Goal: Obtain resource: Download file/media

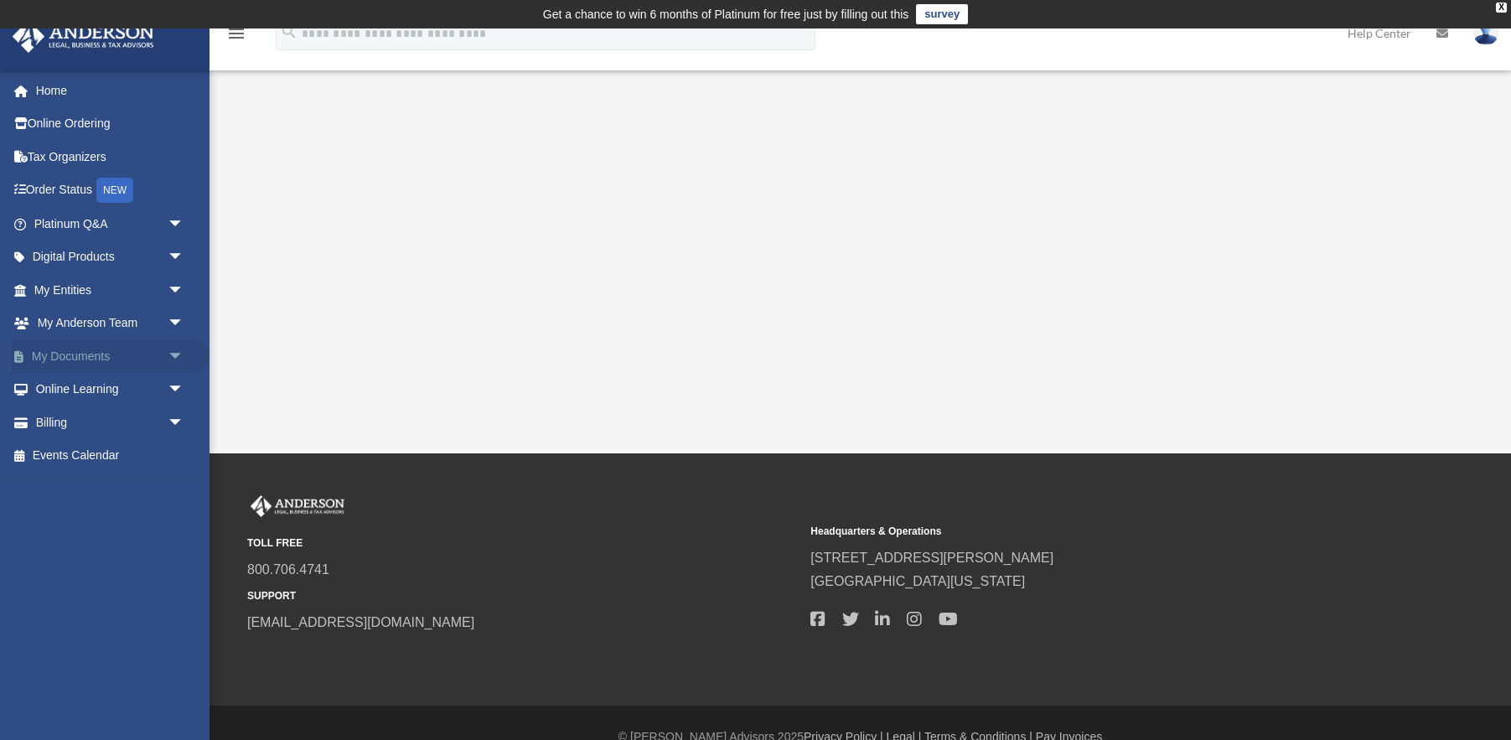
click at [78, 350] on link "My Documents arrow_drop_down" at bounding box center [111, 356] width 198 height 34
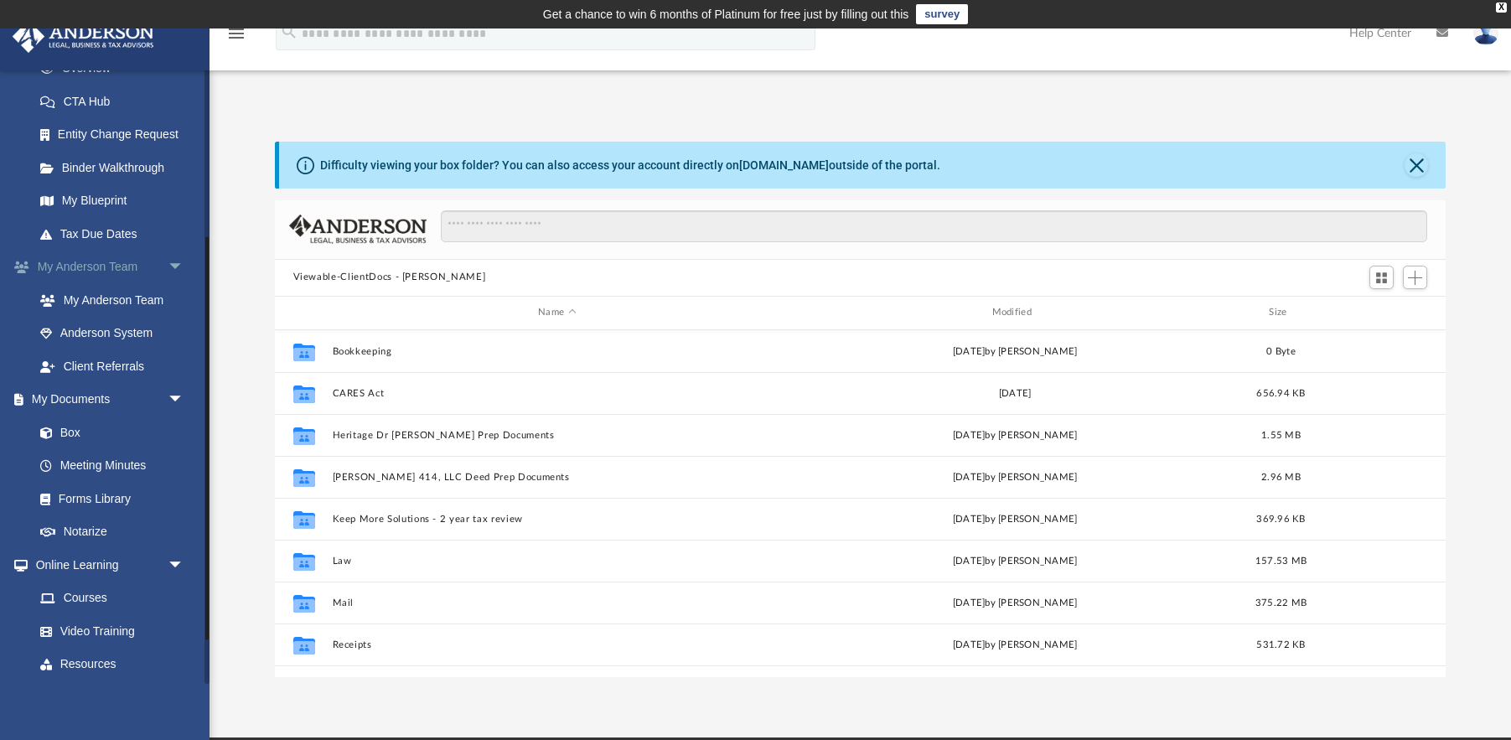
scroll to position [381, 1171]
click at [66, 424] on link "Box" at bounding box center [116, 433] width 186 height 34
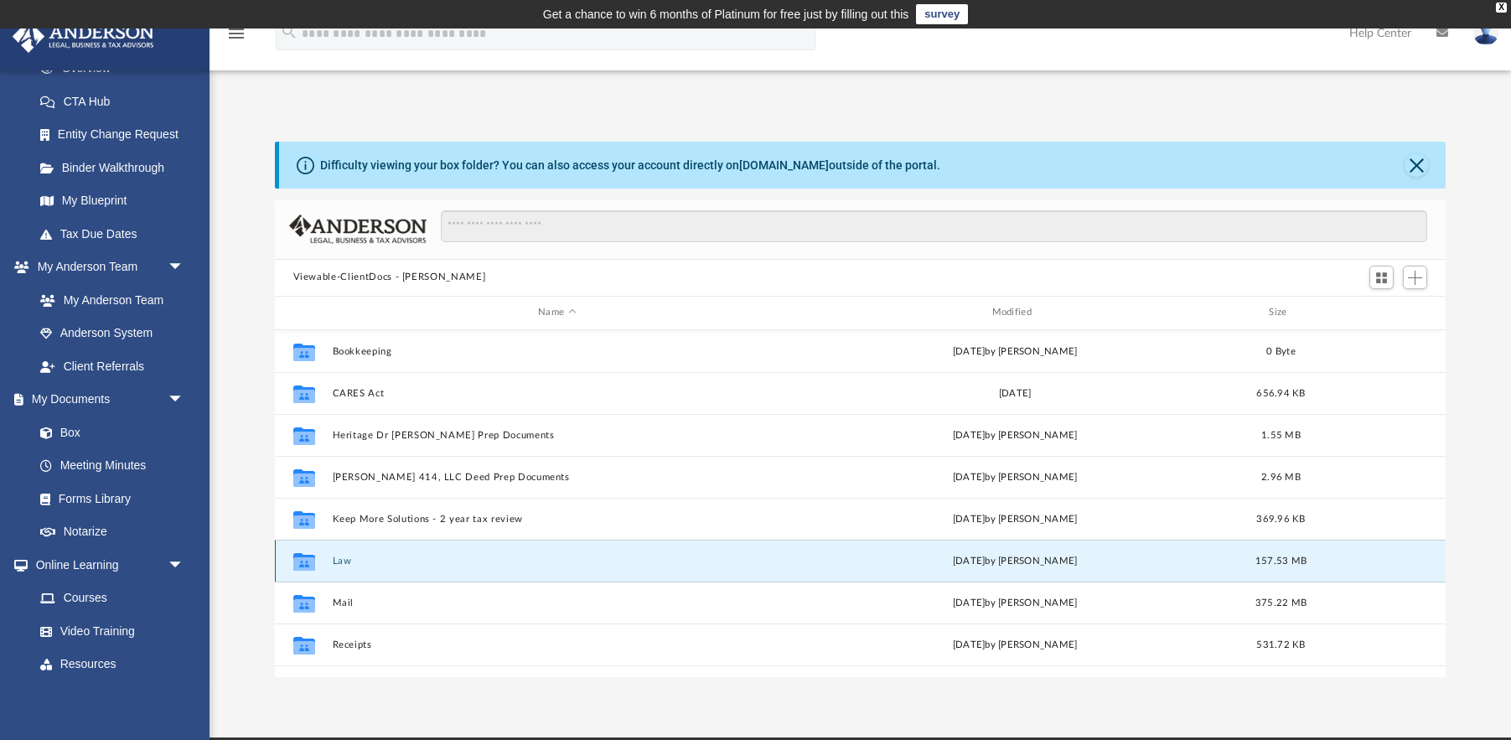
click at [342, 562] on button "Law" at bounding box center [557, 561] width 450 height 11
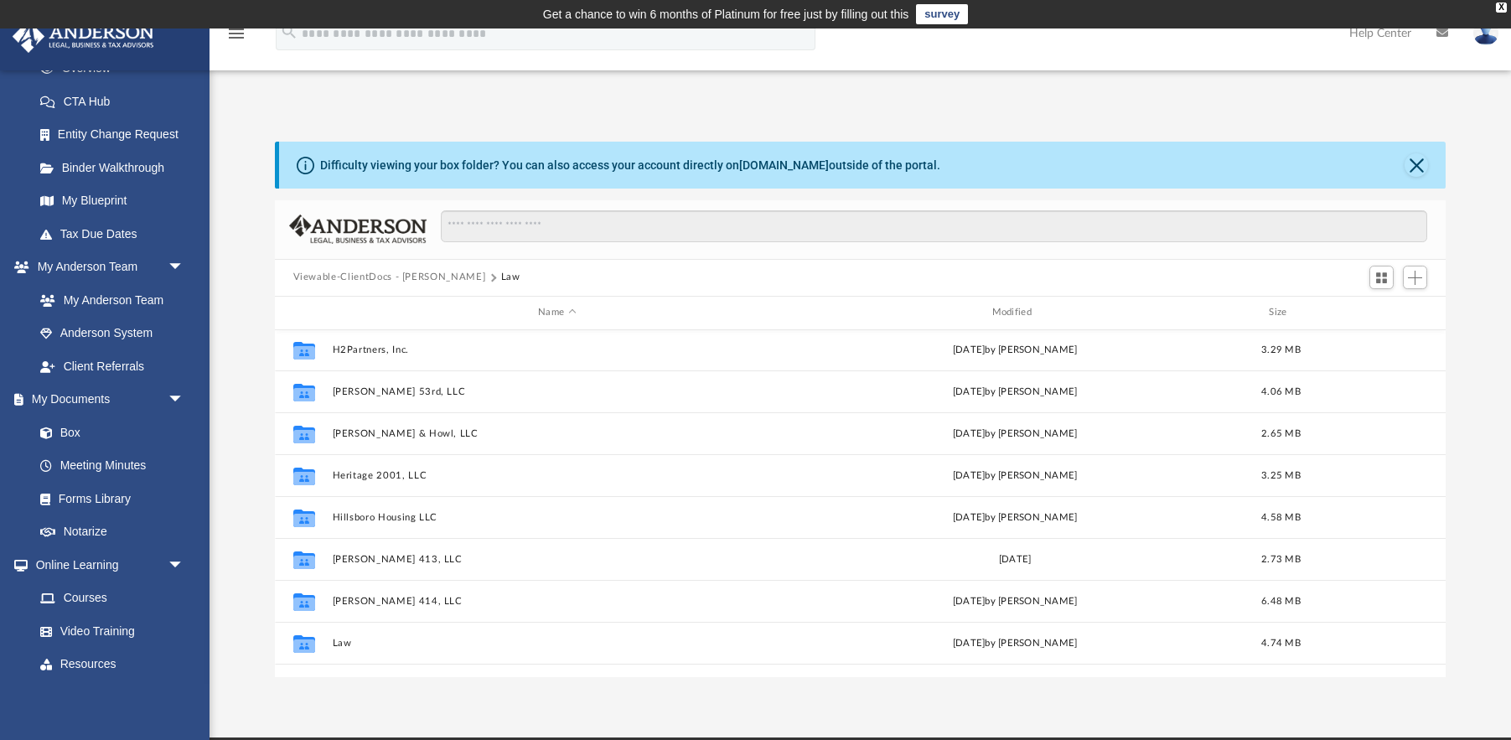
scroll to position [464, 0]
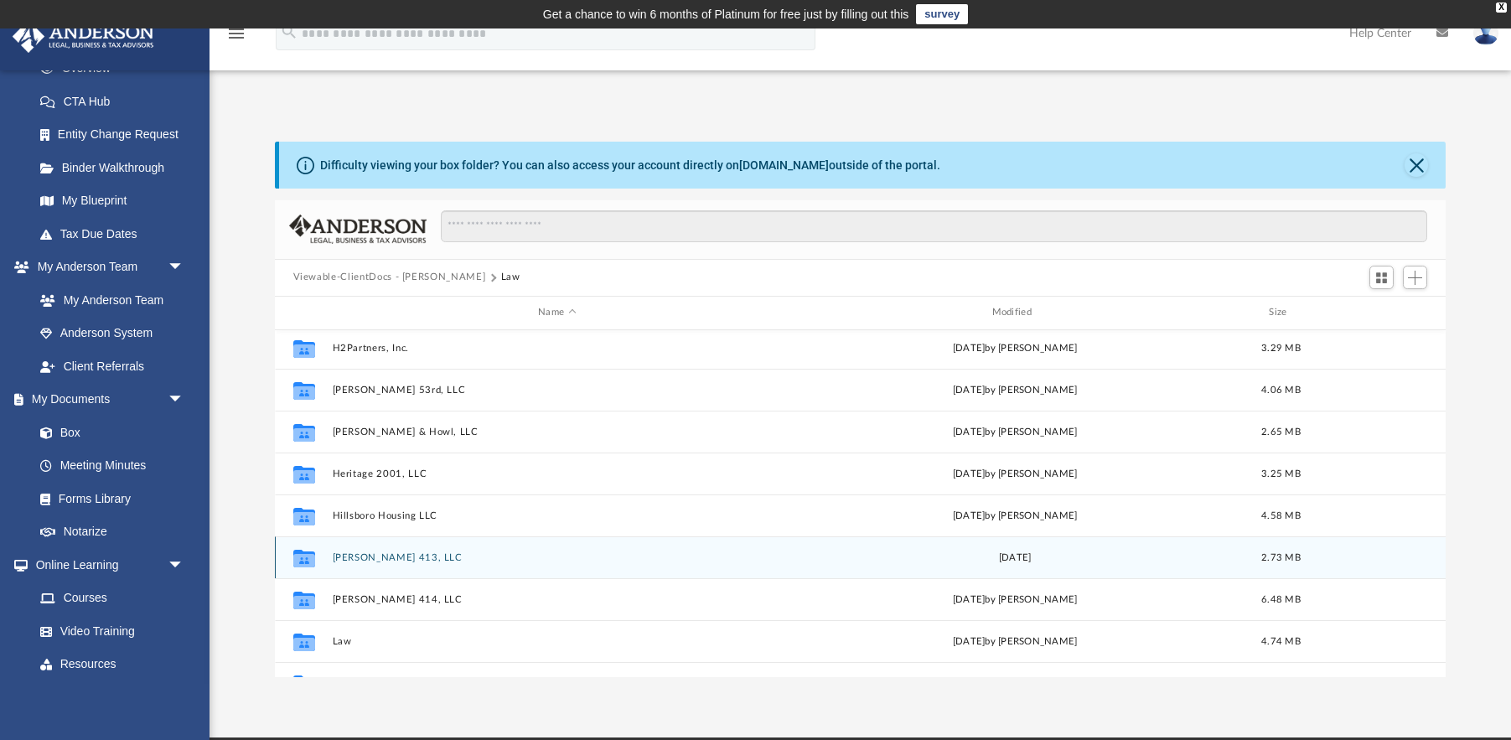
click at [356, 552] on button "[PERSON_NAME] 413, LLC" at bounding box center [557, 557] width 450 height 11
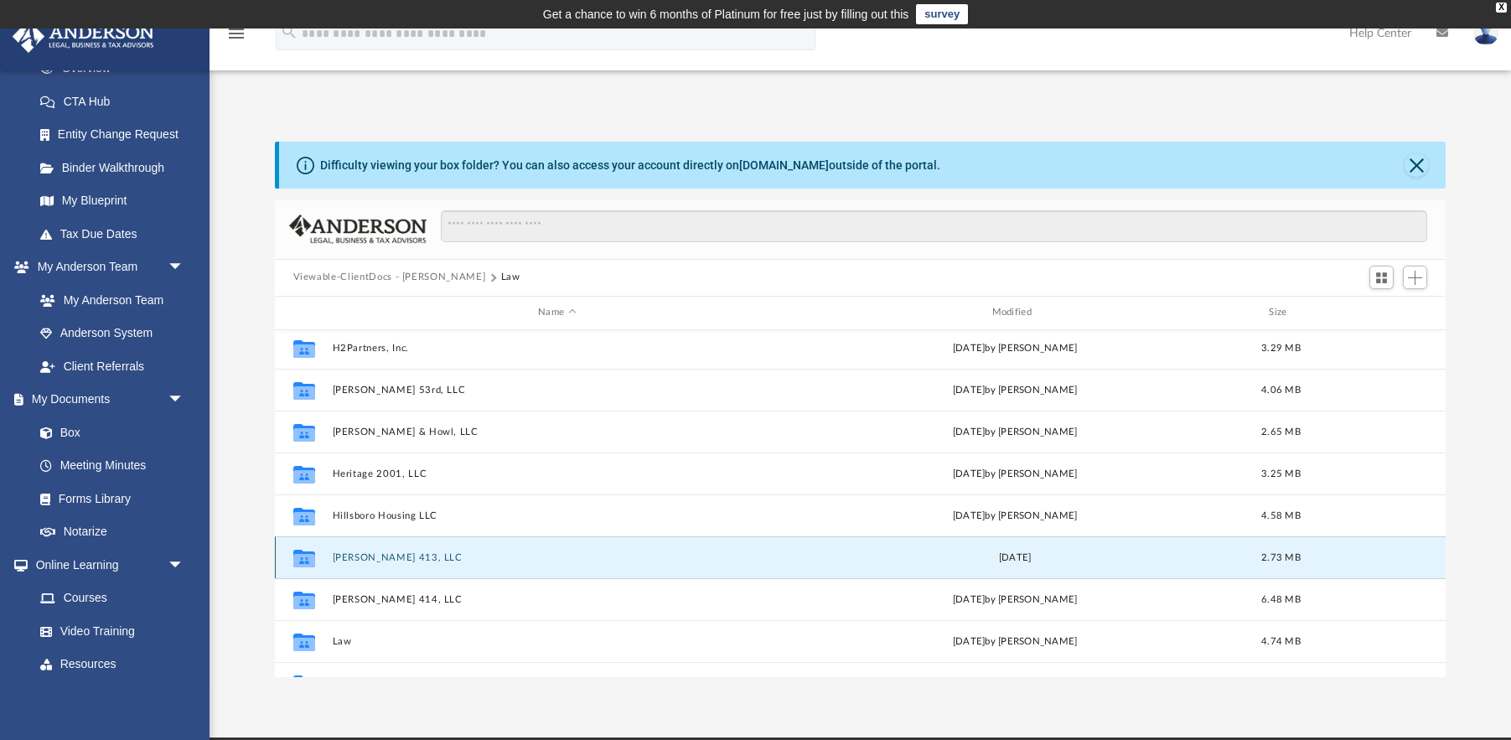
click at [356, 552] on button "[PERSON_NAME] 413, LLC" at bounding box center [557, 557] width 450 height 11
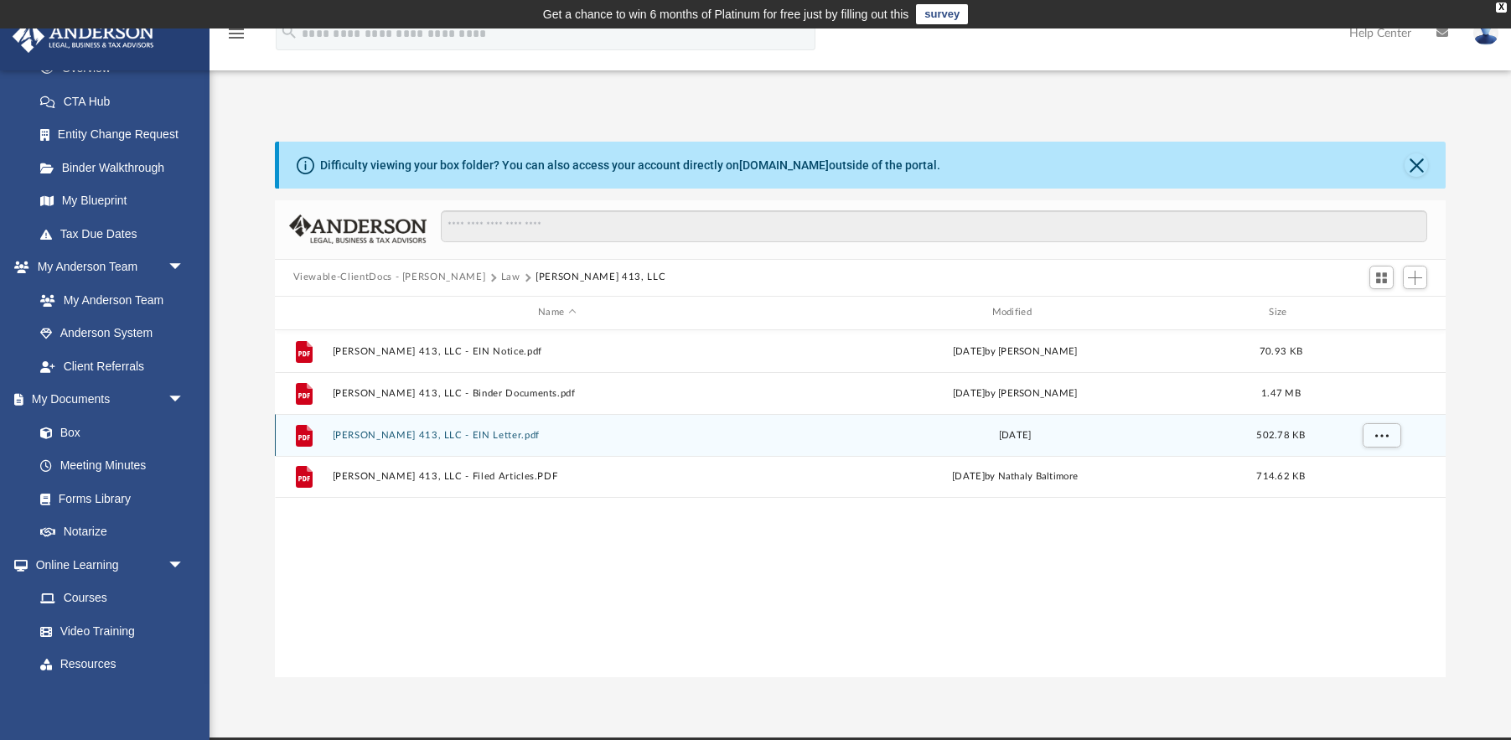
click at [452, 438] on button "[PERSON_NAME] 413, LLC - EIN Letter.pdf" at bounding box center [557, 435] width 450 height 11
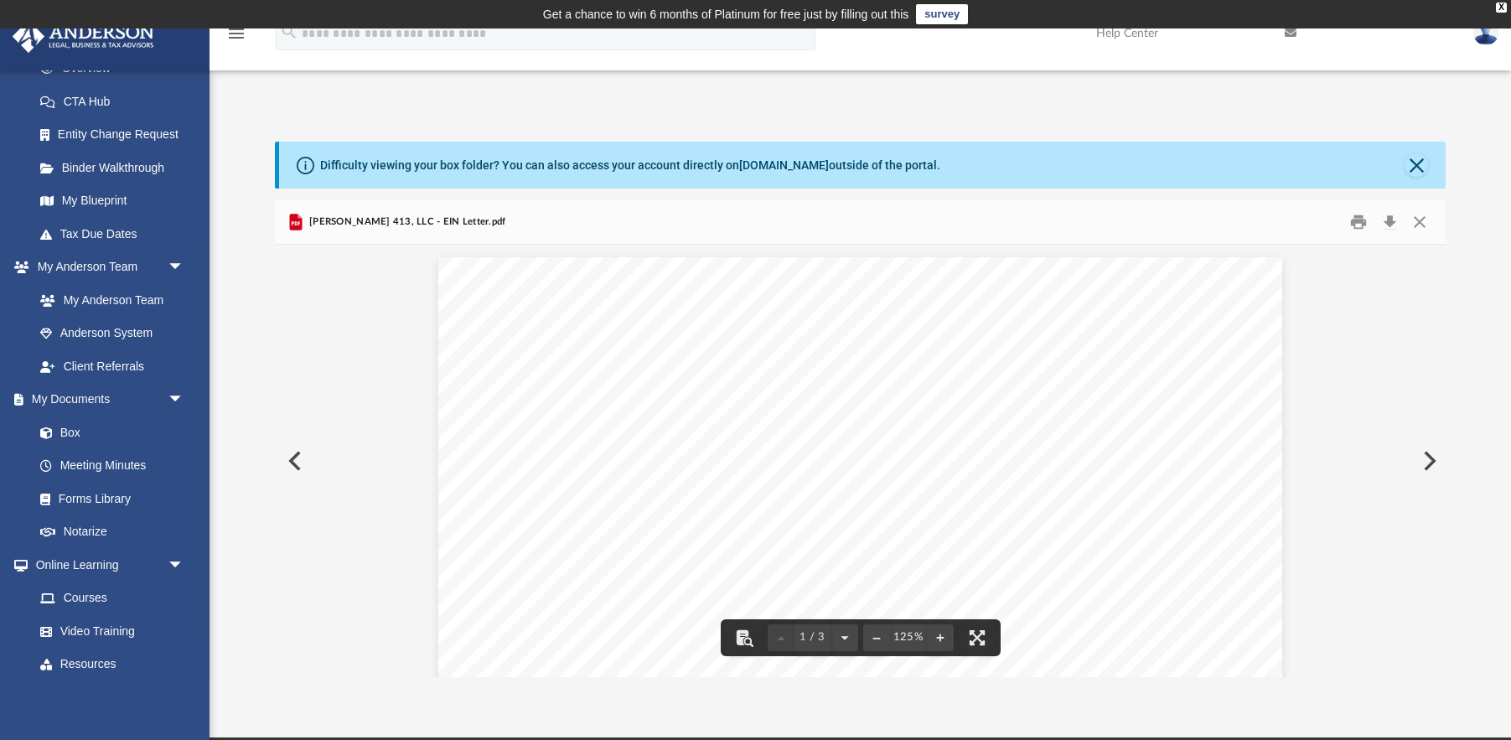
scroll to position [6, 0]
